Goal: Transaction & Acquisition: Purchase product/service

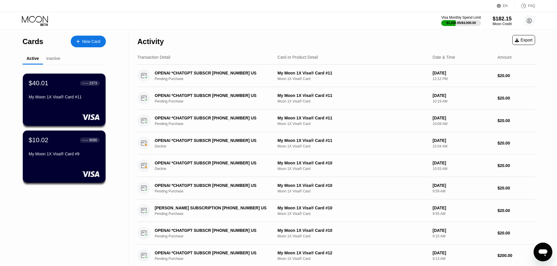
click at [98, 39] on div "New Card" at bounding box center [88, 42] width 35 height 12
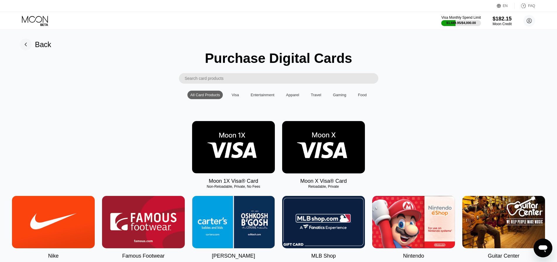
click at [216, 152] on img at bounding box center [233, 147] width 83 height 52
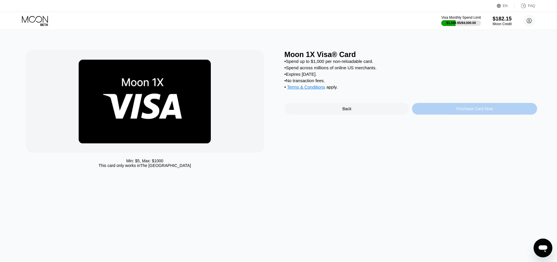
click at [447, 109] on div "Purchase Card Now" at bounding box center [474, 109] width 125 height 12
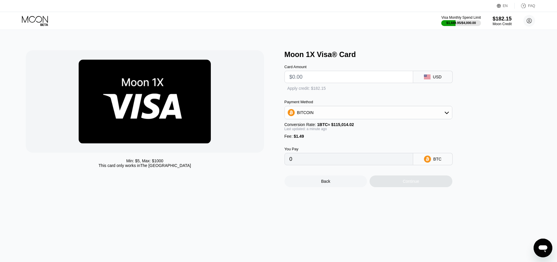
click at [308, 80] on input "text" at bounding box center [348, 77] width 119 height 12
click at [308, 78] on input "text" at bounding box center [348, 77] width 119 height 12
type input "$120"
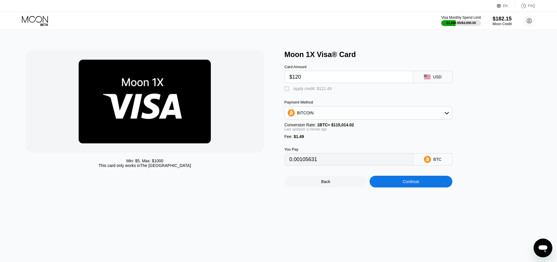
type input "0.00105631"
type input "$120"
drag, startPoint x: 295, startPoint y: 93, endPoint x: 319, endPoint y: 109, distance: 28.9
click at [298, 90] on div "Apply credit: $121.49" at bounding box center [312, 88] width 39 height 5
type input "0"
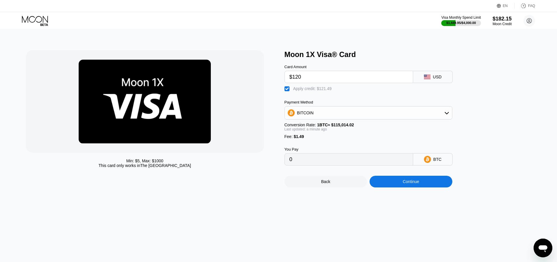
click at [410, 184] on div "Continue" at bounding box center [410, 181] width 16 height 5
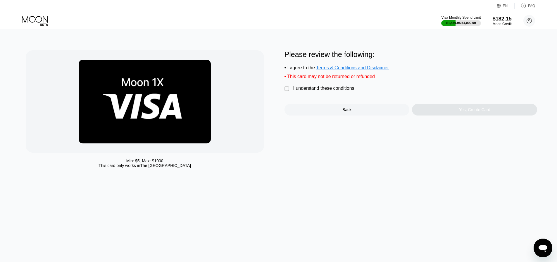
click at [295, 97] on div "Please review the following: • I agree to the Terms & Conditions and Disclaimer…" at bounding box center [410, 82] width 253 height 65
click at [298, 91] on div "I understand these conditions" at bounding box center [323, 88] width 61 height 5
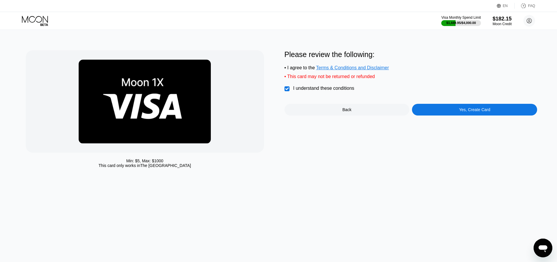
click at [501, 115] on div "Yes, Create Card" at bounding box center [474, 110] width 125 height 12
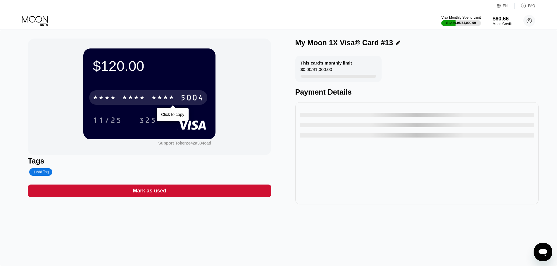
click at [187, 100] on div "5004" at bounding box center [191, 98] width 23 height 9
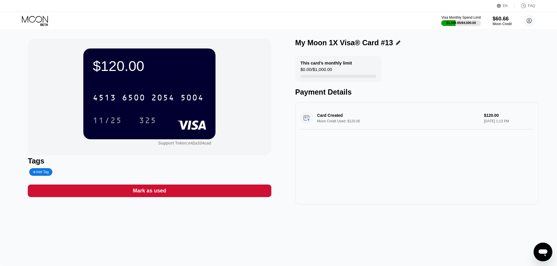
click at [47, 24] on icon at bounding box center [44, 24] width 8 height 2
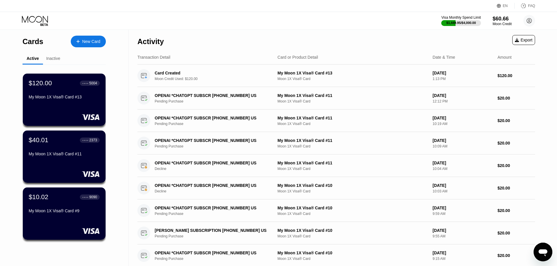
click at [41, 23] on icon at bounding box center [35, 21] width 27 height 10
click at [26, 18] on icon at bounding box center [35, 21] width 27 height 10
